Goal: Navigation & Orientation: Understand site structure

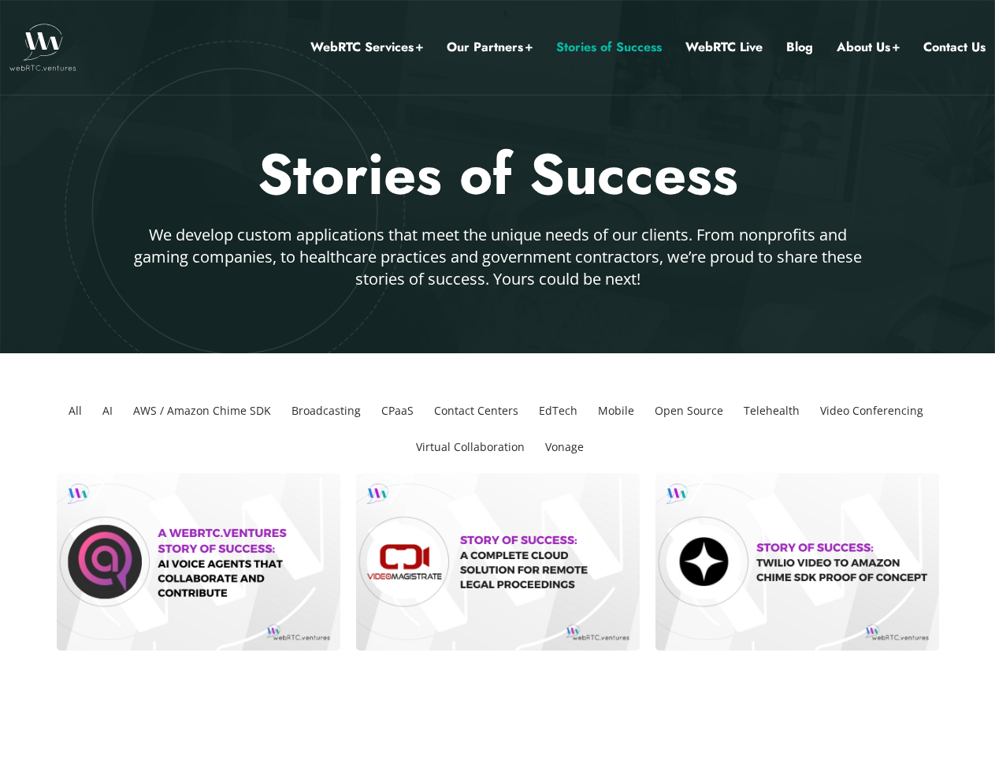
click at [490, 47] on link "Our Partners" at bounding box center [490, 47] width 86 height 20
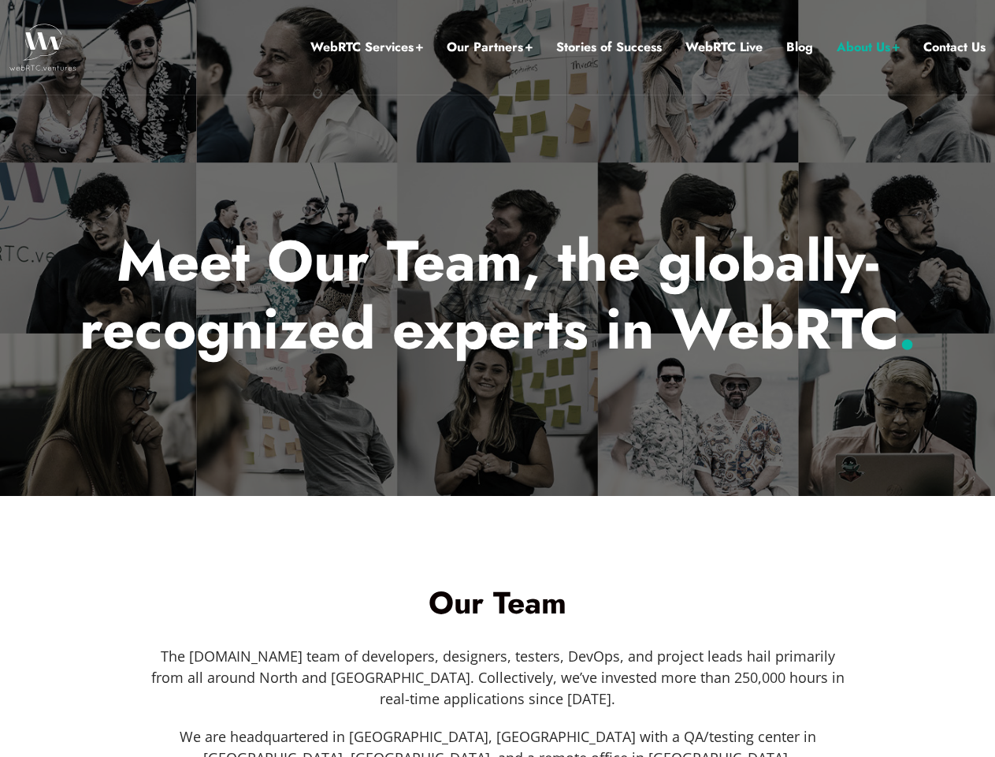
click at [497, 378] on div at bounding box center [497, 248] width 995 height 496
click at [490, 47] on link "Our Partners" at bounding box center [490, 47] width 86 height 20
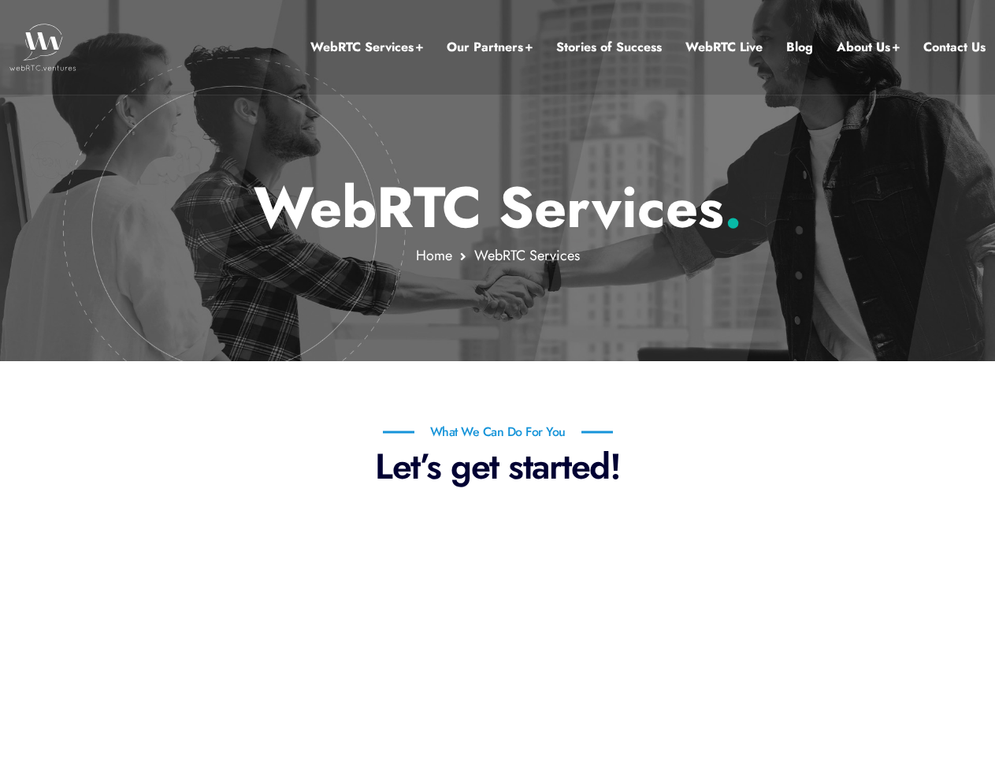
click at [490, 47] on link "Our Partners" at bounding box center [490, 47] width 86 height 20
